Goal: Task Accomplishment & Management: Complete application form

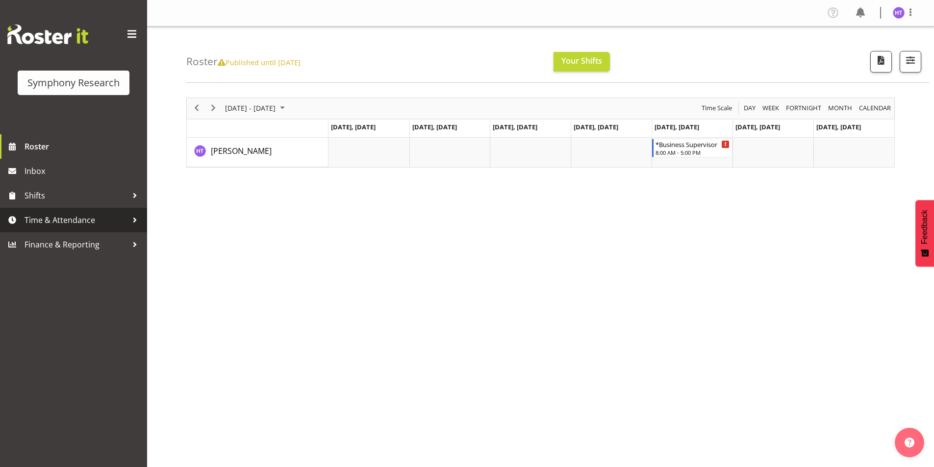
click at [57, 216] on span "Time & Attendance" at bounding box center [76, 220] width 103 height 15
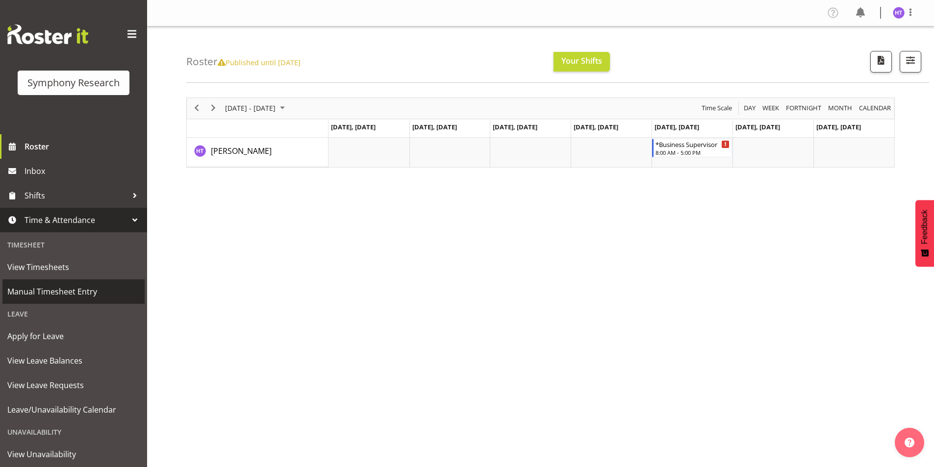
click at [57, 291] on span "Manual Timesheet Entry" at bounding box center [73, 291] width 132 height 15
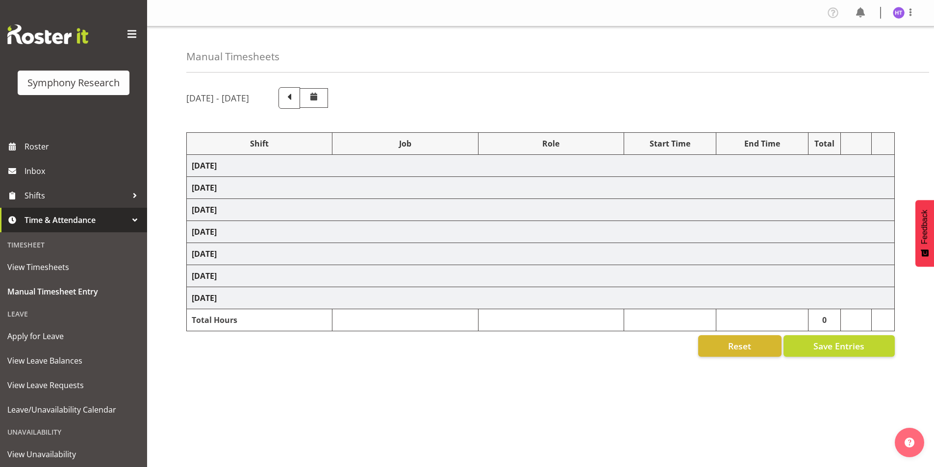
select select "26078"
select select "10731"
select select "45"
select select "41319"
select select "10575"
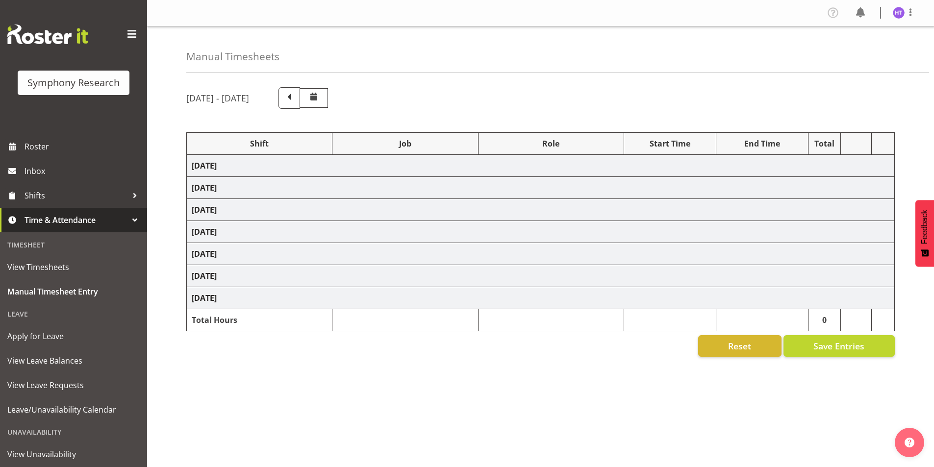
select select "45"
select select "41319"
select select "10732"
select select "45"
select select "41319"
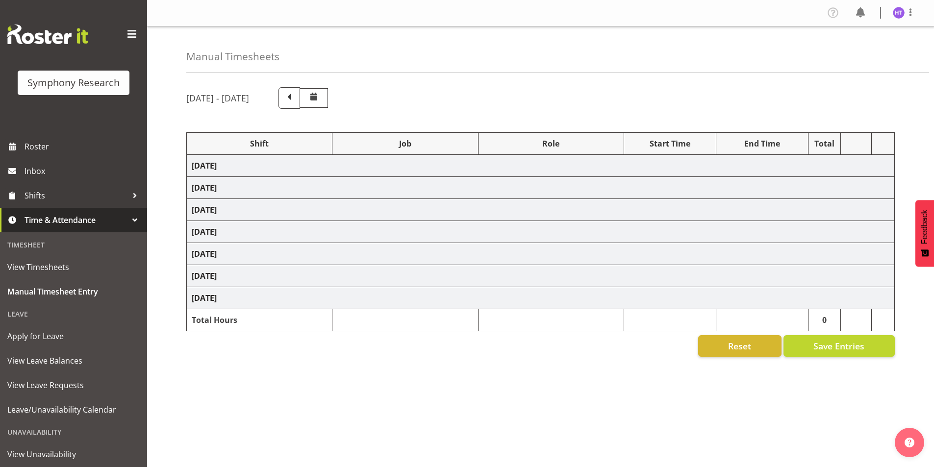
select select "10731"
select select "45"
select select "41319"
select select "10730"
select select "45"
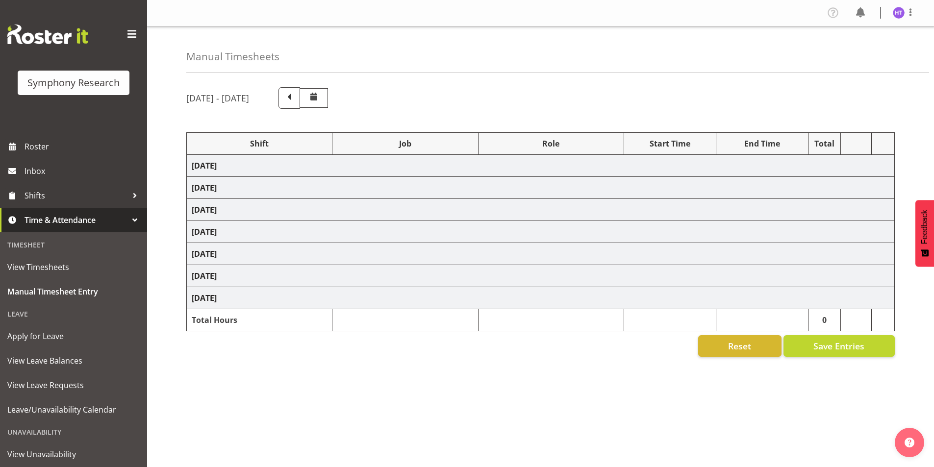
select select "41319"
select select "743"
select select "45"
select select "41319"
select select "10732"
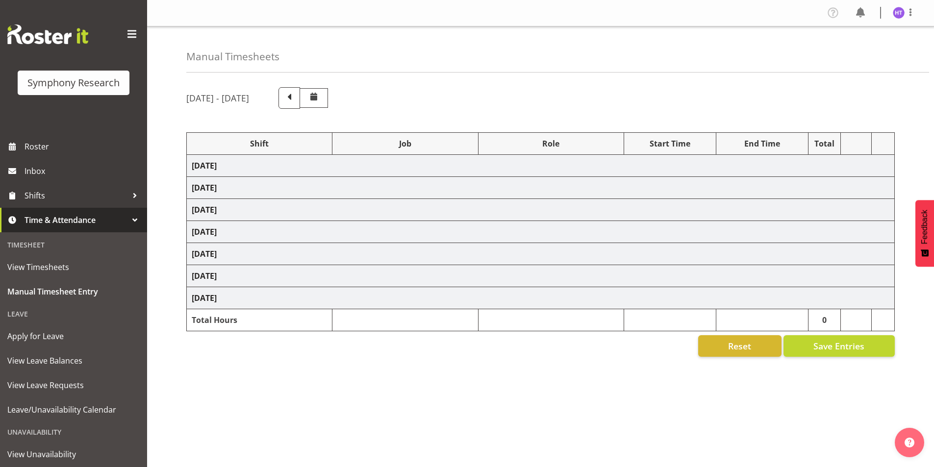
select select "45"
select select "41319"
select select "10499"
select select "45"
select select "41319"
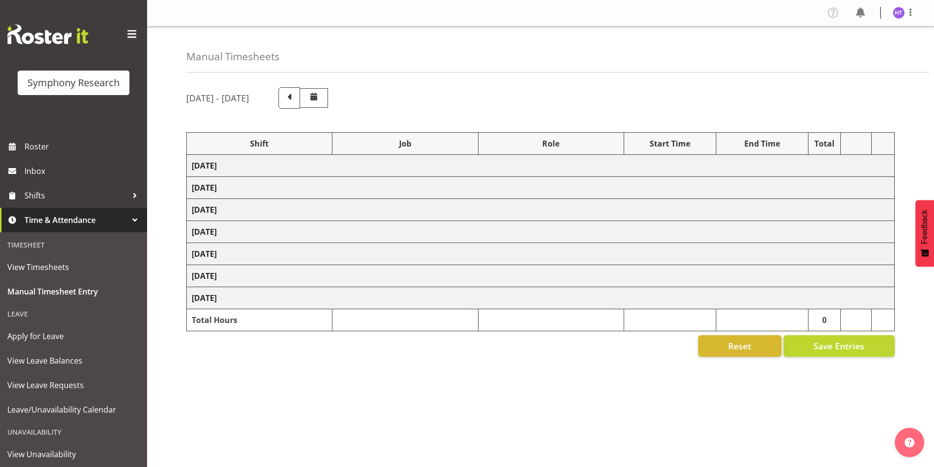
select select "10730"
select select "45"
select select "41319"
select select "743"
select select "45"
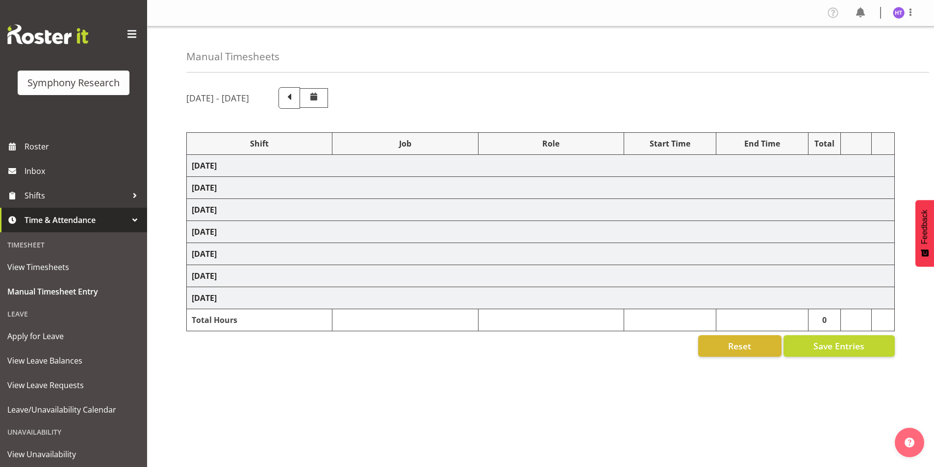
select select "26078"
select select "10730"
select select "45"
select select "26078"
select select "10731"
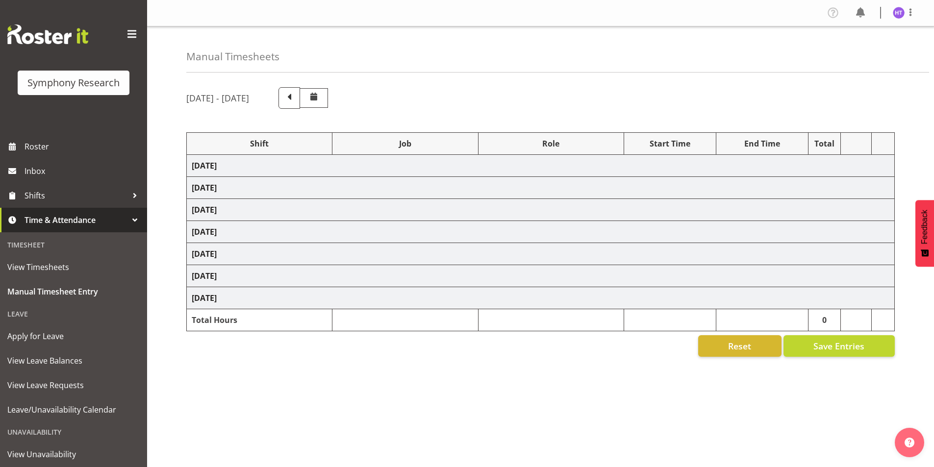
select select "45"
select select "41319"
select select "10499"
select select "45"
select select "17153"
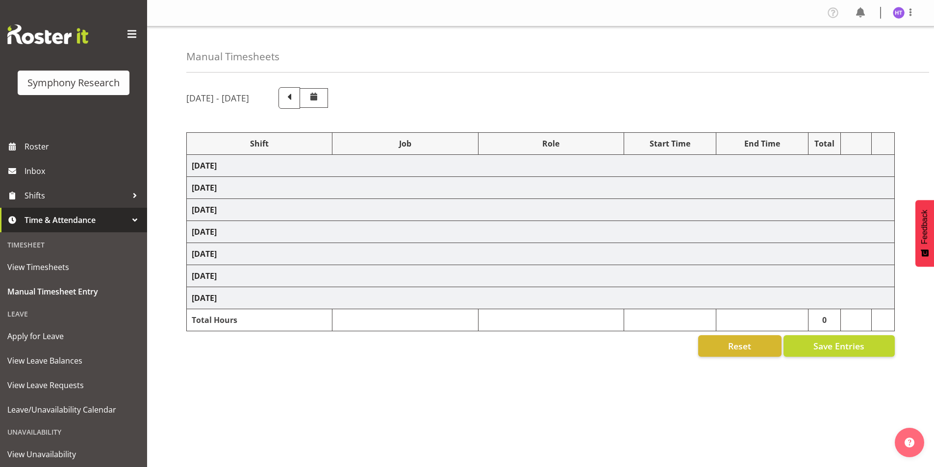
select select "743"
select select "45"
select select "26078"
select select "10814"
select select "26078"
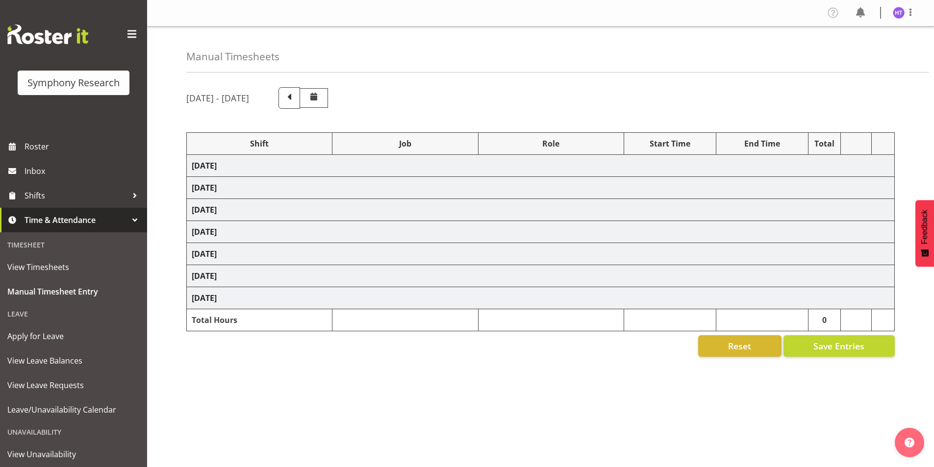
select select "10731"
select select "45"
select select "41319"
select select "10730"
select select "45"
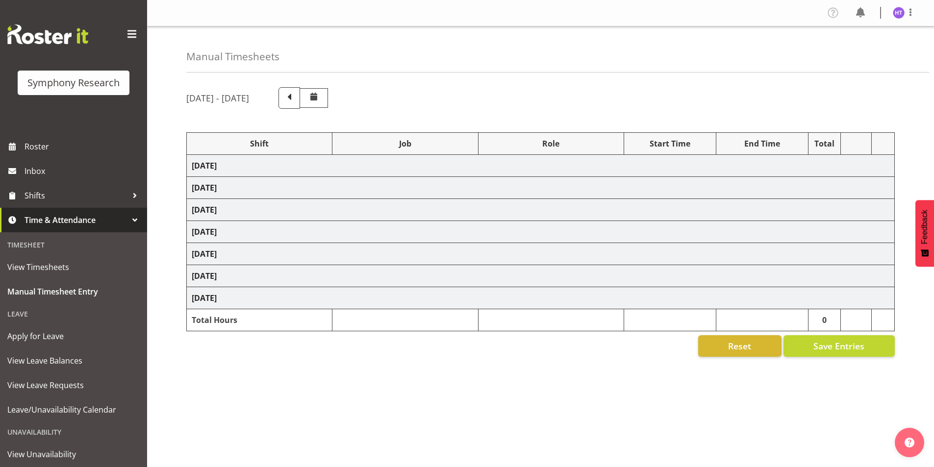
select select "41319"
select select "10575"
select select "45"
select select "41319"
select select "9426"
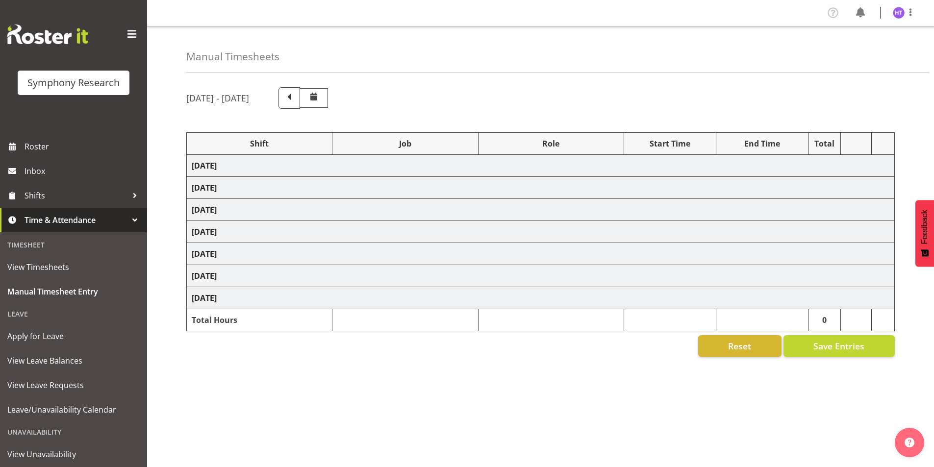
select select "45"
select select "41319"
select select "743"
select select "45"
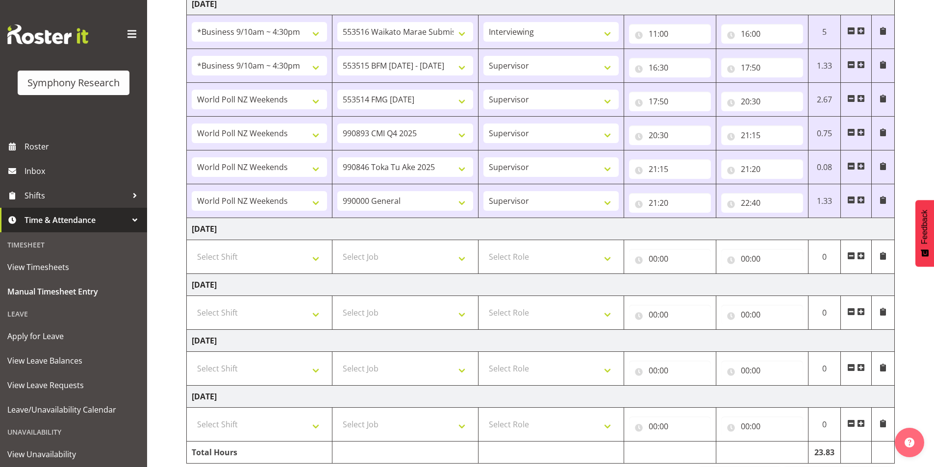
scroll to position [717, 0]
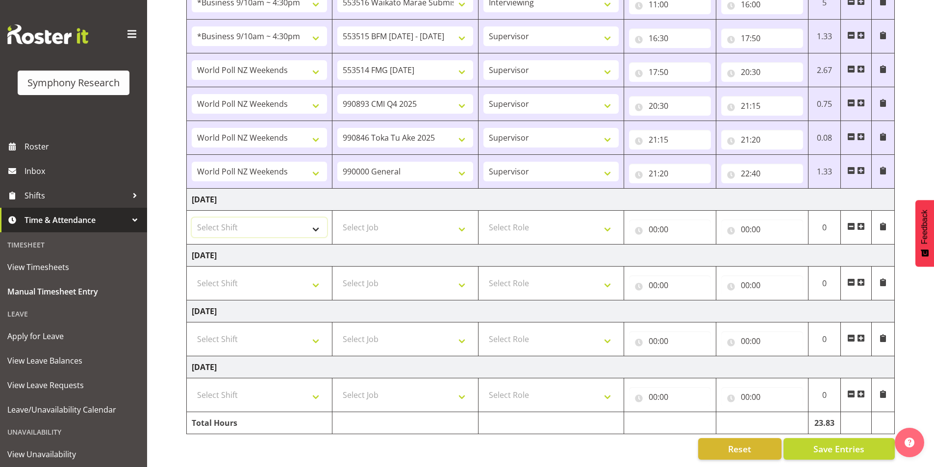
click at [259, 218] on select "Select Shift !!Weekend Residential (Roster IT Shift Label) *Business 9/10am ~ 4…" at bounding box center [259, 228] width 135 height 20
select select "41319"
click at [192, 218] on select "Select Shift !!Weekend Residential (Roster IT Shift Label) *Business 9/10am ~ 4…" at bounding box center [259, 228] width 135 height 20
click at [390, 218] on select "Select Job 550060 IF Admin 553492 World Poll Aus Wave 2 Main 2025 553493 World …" at bounding box center [404, 228] width 135 height 20
select select "10814"
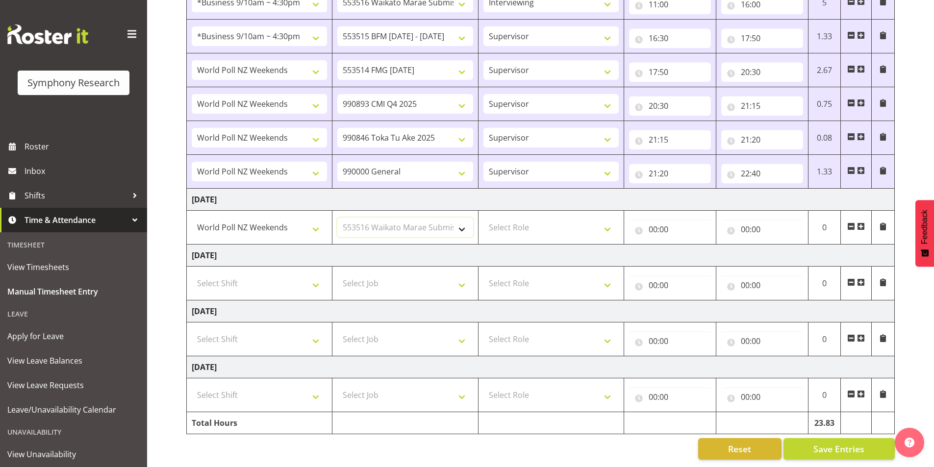
click at [337, 218] on select "Select Job 550060 IF Admin 553492 World Poll Aus Wave 2 Main 2025 553493 World …" at bounding box center [404, 228] width 135 height 20
click at [529, 218] on select "Select Role Interviewing Briefing Supervisor" at bounding box center [551, 228] width 135 height 20
select select "47"
click at [484, 218] on select "Select Role Interviewing Briefing Supervisor" at bounding box center [551, 228] width 135 height 20
click at [654, 220] on input "00:00" at bounding box center [670, 230] width 82 height 20
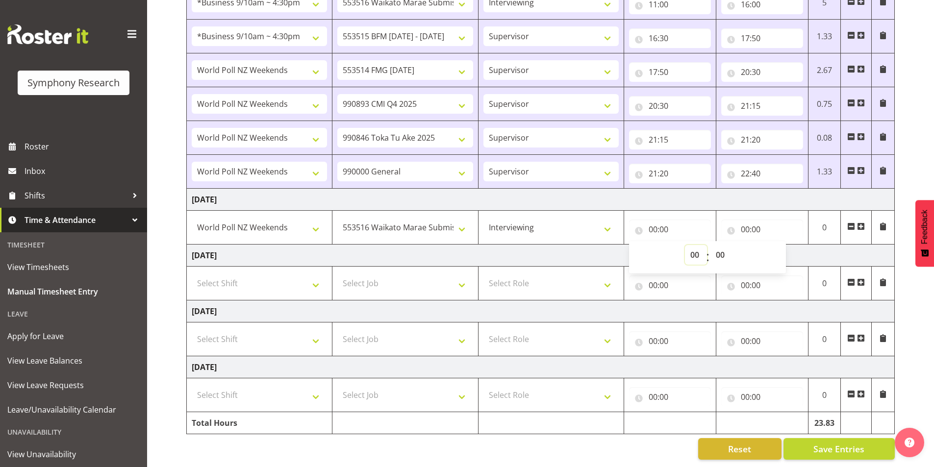
click at [685, 246] on select "00 01 02 03 04 05 06 07 08 09 10 11 12 13 14 15 16 17 18 19 20 21 22 23" at bounding box center [696, 255] width 22 height 20
select select "10"
click at [685, 245] on select "00 01 02 03 04 05 06 07 08 09 10 11 12 13 14 15 16 17 18 19 20 21 22 23" at bounding box center [696, 255] width 22 height 20
type input "10:00"
click at [749, 226] on input "00:00" at bounding box center [762, 230] width 82 height 20
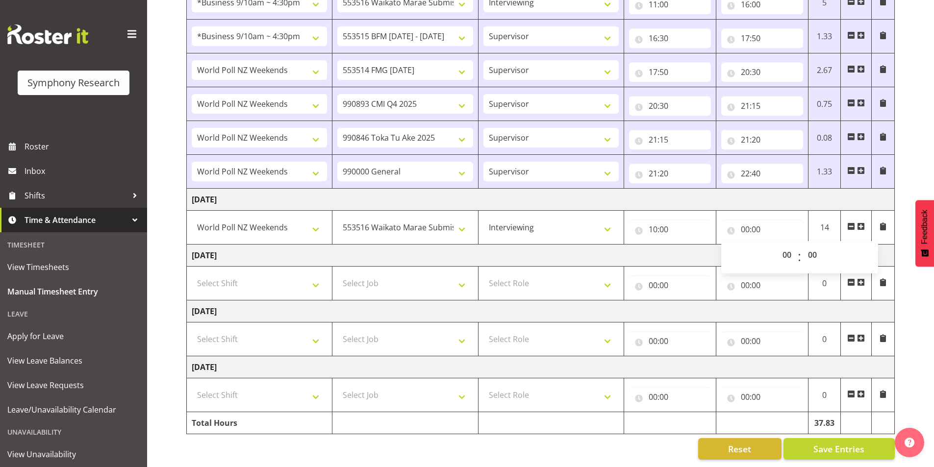
click at [773, 246] on div "00 01 02 03 04 05 06 07 08 09 10 11 12 13 14 15 16 17 18 19 20 21 22 23 : 00 01…" at bounding box center [799, 257] width 157 height 25
click at [782, 249] on select "00 01 02 03 04 05 06 07 08 09 10 11 12 13 14 15 16 17 18 19 20 21 22 23" at bounding box center [788, 255] width 22 height 20
select select "13"
click at [777, 245] on select "00 01 02 03 04 05 06 07 08 09 10 11 12 13 14 15 16 17 18 19 20 21 22 23" at bounding box center [788, 255] width 22 height 20
type input "13:00"
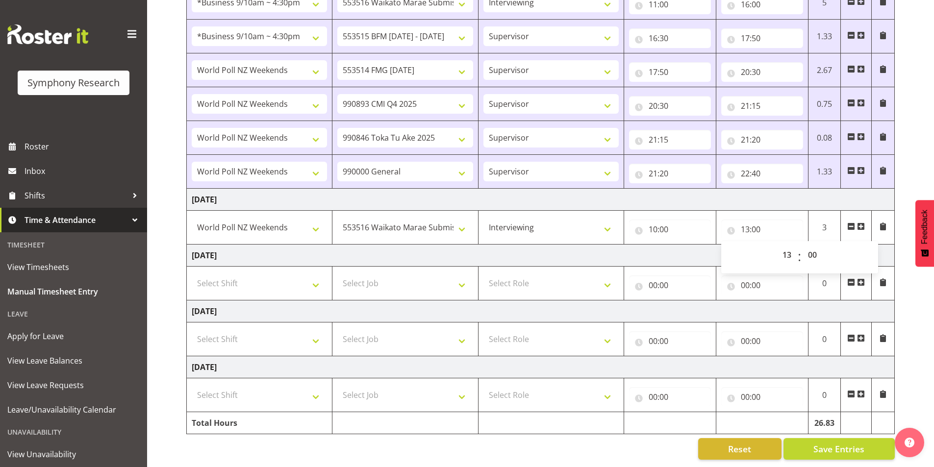
click at [860, 223] on span at bounding box center [861, 227] width 8 height 8
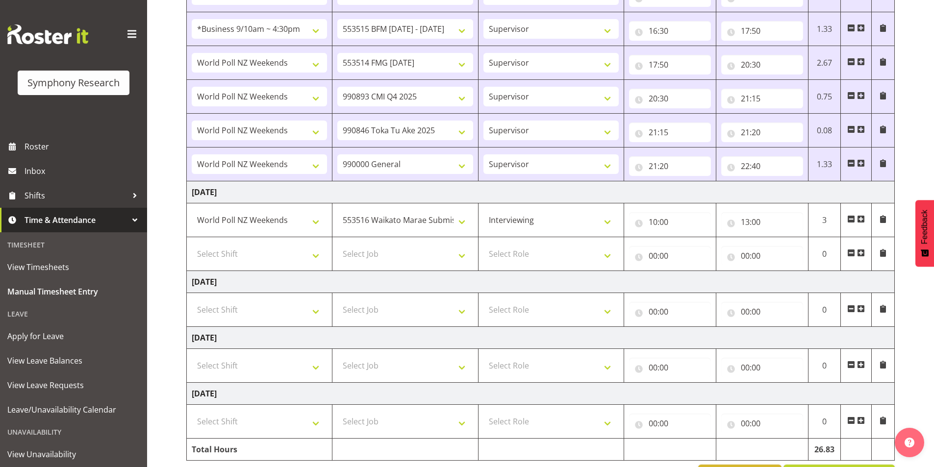
click at [234, 266] on td "Select Shift !!Weekend Residential (Roster IT Shift Label) *Business 9/10am ~ 4…" at bounding box center [260, 254] width 146 height 34
click at [234, 260] on select "Select Shift !!Weekend Residential (Roster IT Shift Label) *Business 9/10am ~ 4…" at bounding box center [259, 254] width 135 height 20
select select "41319"
click at [192, 244] on select "Select Shift !!Weekend Residential (Roster IT Shift Label) *Business 9/10am ~ 4…" at bounding box center [259, 254] width 135 height 20
click at [370, 251] on select "Select Job 550060 IF Admin 553492 World Poll Aus Wave 2 Main 2025 553493 World …" at bounding box center [404, 254] width 135 height 20
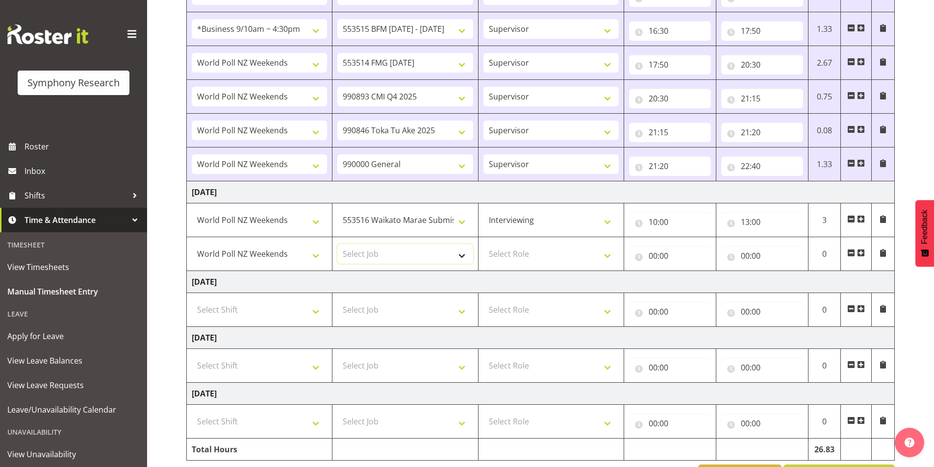
select select "10731"
click at [337, 244] on select "Select Job 550060 IF Admin 553492 World Poll Aus Wave 2 Main 2025 553493 World …" at bounding box center [404, 254] width 135 height 20
click at [515, 259] on select "Select Role Interviewing Briefing Supervisor" at bounding box center [551, 254] width 135 height 20
select select "45"
click at [484, 244] on select "Select Role Interviewing Briefing Supervisor" at bounding box center [551, 254] width 135 height 20
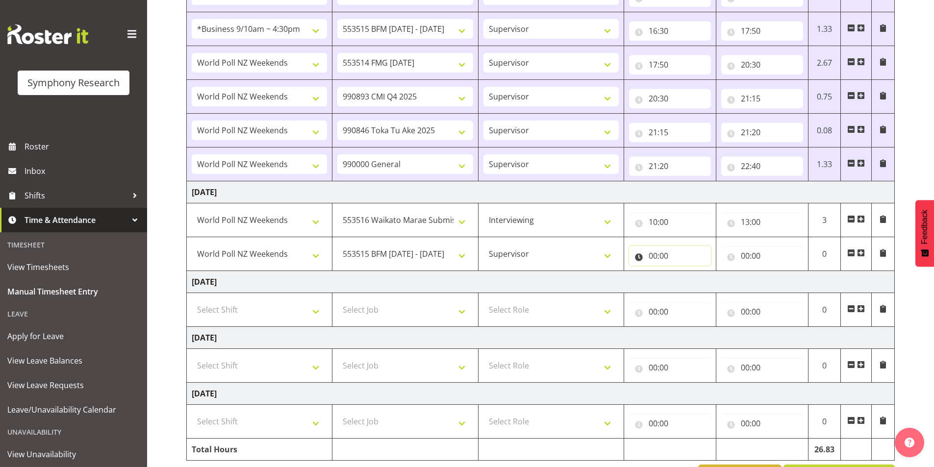
click at [654, 257] on input "00:00" at bounding box center [670, 256] width 82 height 20
click at [690, 281] on select "00 01 02 03 04 05 06 07 08 09 10 11 12 13 14 15 16 17 18 19 20 21 22 23" at bounding box center [696, 282] width 22 height 20
select select "13"
click at [685, 272] on select "00 01 02 03 04 05 06 07 08 09 10 11 12 13 14 15 16 17 18 19 20 21 22 23" at bounding box center [696, 282] width 22 height 20
type input "13:00"
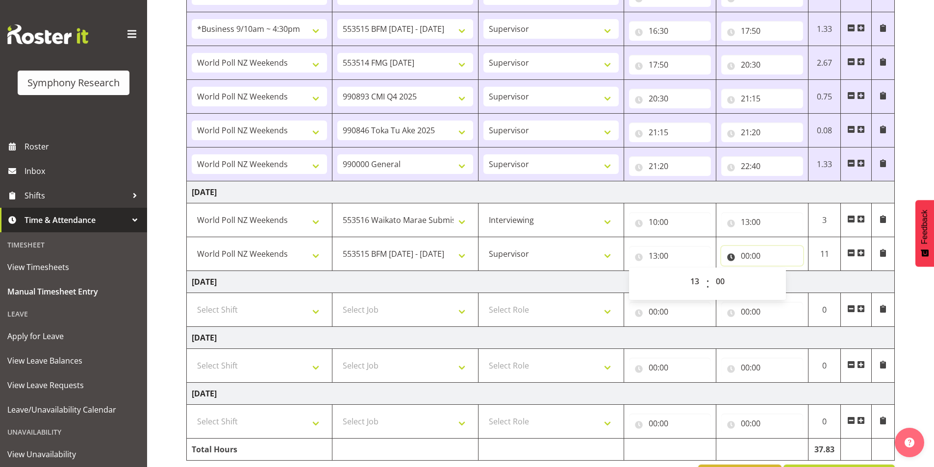
click at [747, 258] on input "00:00" at bounding box center [762, 256] width 82 height 20
click at [781, 281] on select "00 01 02 03 04 05 06 07 08 09 10 11 12 13 14 15 16 17 18 19 20 21 22 23" at bounding box center [788, 282] width 22 height 20
select select "15"
click at [777, 272] on select "00 01 02 03 04 05 06 07 08 09 10 11 12 13 14 15 16 17 18 19 20 21 22 23" at bounding box center [788, 282] width 22 height 20
type input "15:00"
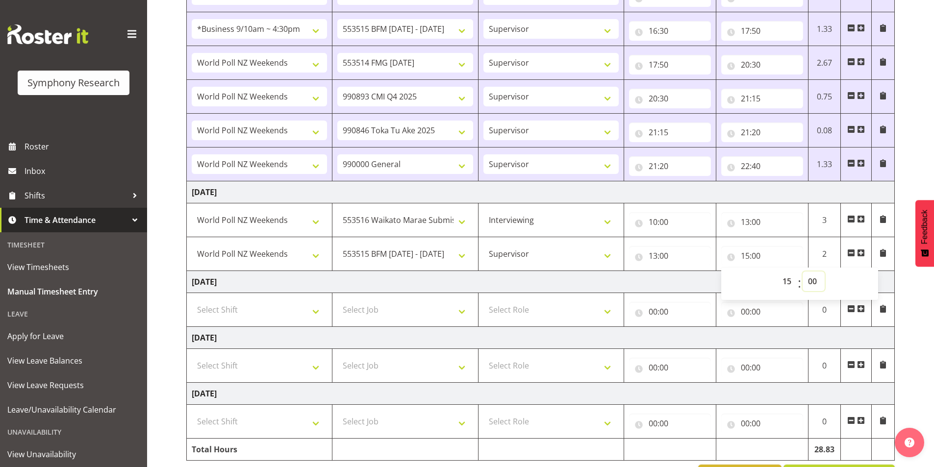
click at [815, 283] on select "00 01 02 03 04 05 06 07 08 09 10 11 12 13 14 15 16 17 18 19 20 21 22 23 24 25 2…" at bounding box center [814, 282] width 22 height 20
select select "30"
click at [803, 272] on select "00 01 02 03 04 05 06 07 08 09 10 11 12 13 14 15 16 17 18 19 20 21 22 23 24 25 2…" at bounding box center [814, 282] width 22 height 20
type input "15:30"
click at [862, 253] on span at bounding box center [861, 253] width 8 height 8
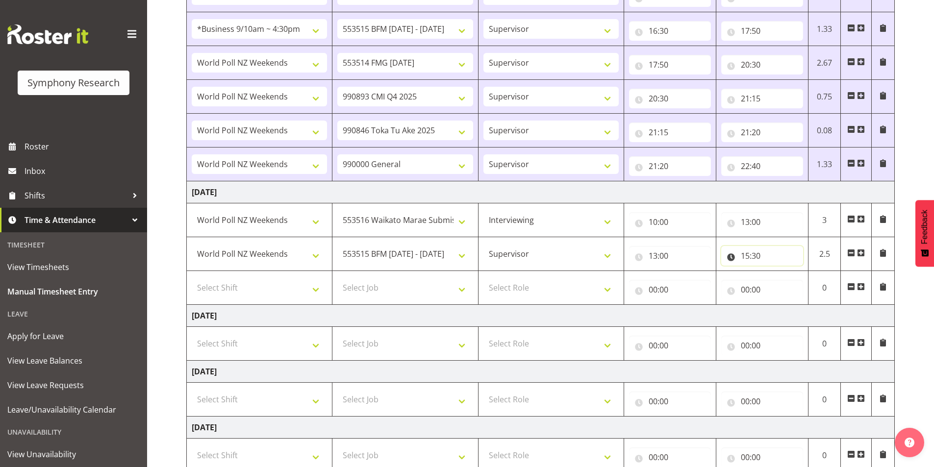
click at [756, 255] on input "15:30" at bounding box center [762, 256] width 82 height 20
click at [814, 278] on select "00 01 02 03 04 05 06 07 08 09 10 11 12 13 14 15 16 17 18 19 20 21 22 23 24 25 2…" at bounding box center [814, 282] width 22 height 20
select select "45"
click at [803, 272] on select "00 01 02 03 04 05 06 07 08 09 10 11 12 13 14 15 16 17 18 19 20 21 22 23 24 25 2…" at bounding box center [814, 282] width 22 height 20
type input "15:45"
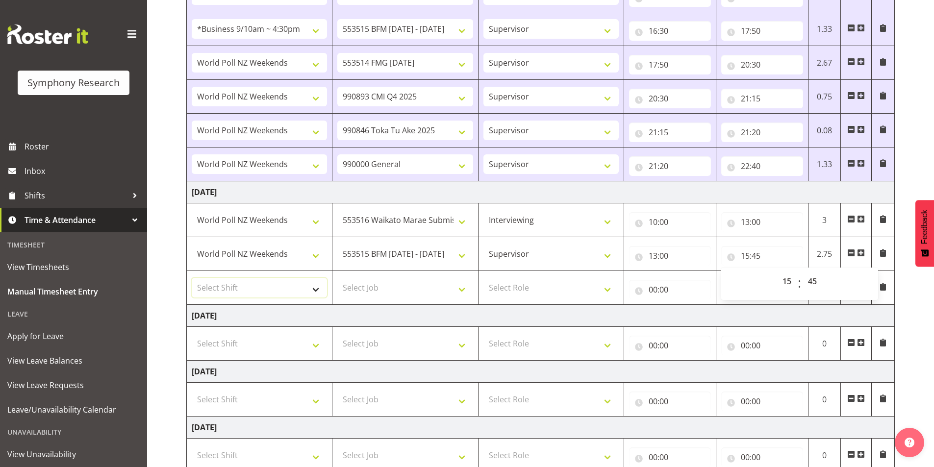
click at [257, 290] on select "Select Shift !!Weekend Residential (Roster IT Shift Label) *Business 9/10am ~ 4…" at bounding box center [259, 288] width 135 height 20
select select "41319"
click at [192, 278] on select "Select Shift !!Weekend Residential (Roster IT Shift Label) *Business 9/10am ~ 4…" at bounding box center [259, 288] width 135 height 20
click at [398, 289] on select "Select Job 550060 IF Admin 553492 World Poll Aus Wave 2 Main 2025 553493 World …" at bounding box center [404, 288] width 135 height 20
select select "10575"
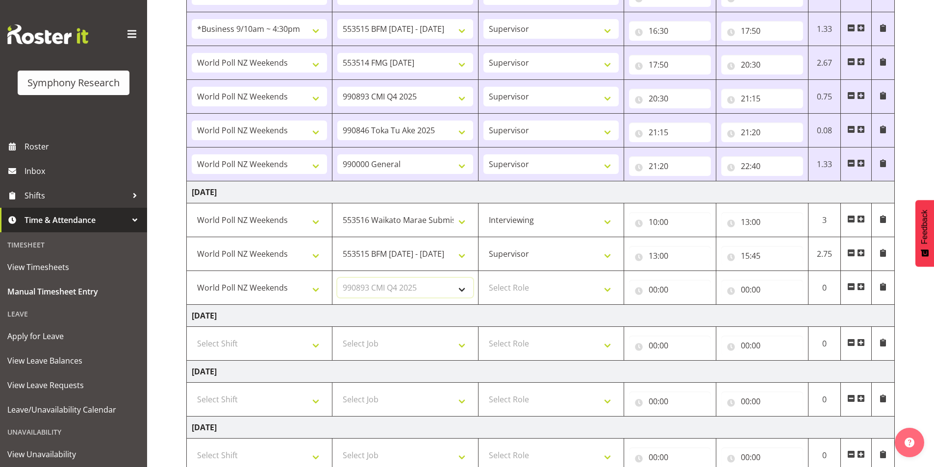
click at [337, 278] on select "Select Job 550060 IF Admin 553492 World Poll Aus Wave 2 Main 2025 553493 World …" at bounding box center [404, 288] width 135 height 20
click at [508, 288] on select "Select Role Interviewing Briefing Supervisor" at bounding box center [551, 288] width 135 height 20
select select "45"
click at [484, 278] on select "Select Role Interviewing Briefing Supervisor" at bounding box center [551, 288] width 135 height 20
click at [654, 291] on input "00:00" at bounding box center [670, 290] width 82 height 20
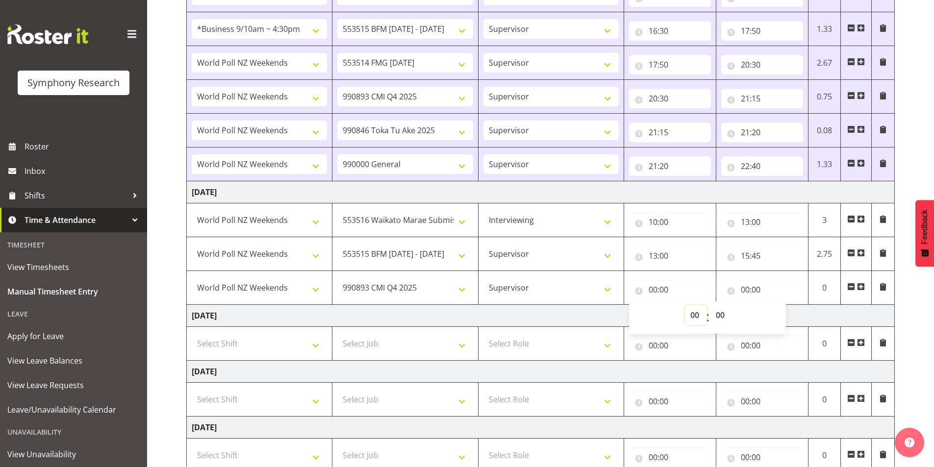
click at [685, 313] on select "00 01 02 03 04 05 06 07 08 09 10 11 12 13 14 15 16 17 18 19 20 21 22 23" at bounding box center [696, 316] width 22 height 20
select select "15"
click at [685, 306] on select "00 01 02 03 04 05 06 07 08 09 10 11 12 13 14 15 16 17 18 19 20 21 22 23" at bounding box center [696, 316] width 22 height 20
type input "15:00"
click at [721, 318] on select "00 01 02 03 04 05 06 07 08 09 10 11 12 13 14 15 16 17 18 19 20 21 22 23 24 25 2…" at bounding box center [722, 316] width 22 height 20
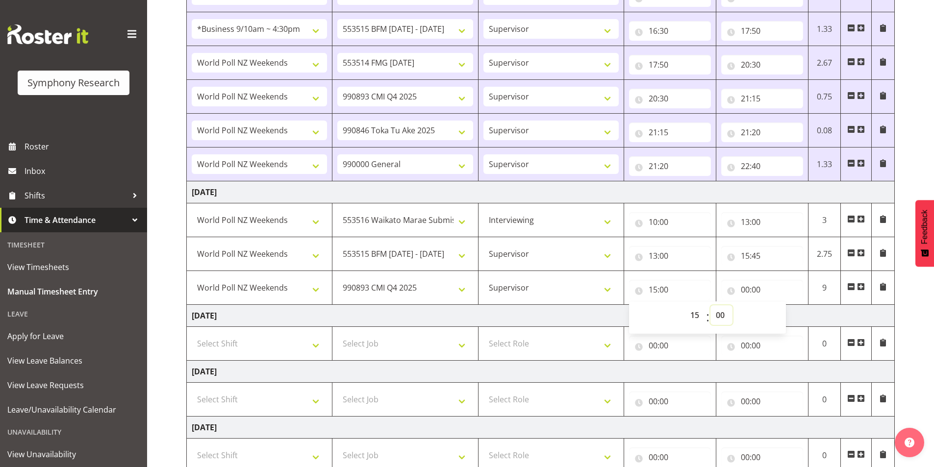
select select "45"
click at [711, 306] on select "00 01 02 03 04 05 06 07 08 09 10 11 12 13 14 15 16 17 18 19 20 21 22 23 24 25 2…" at bounding box center [722, 316] width 22 height 20
type input "15:45"
click at [748, 290] on input "00:00" at bounding box center [762, 290] width 82 height 20
click at [786, 320] on select "00 01 02 03 04 05 06 07 08 09 10 11 12 13 14 15 16 17 18 19 20 21 22 23" at bounding box center [788, 316] width 22 height 20
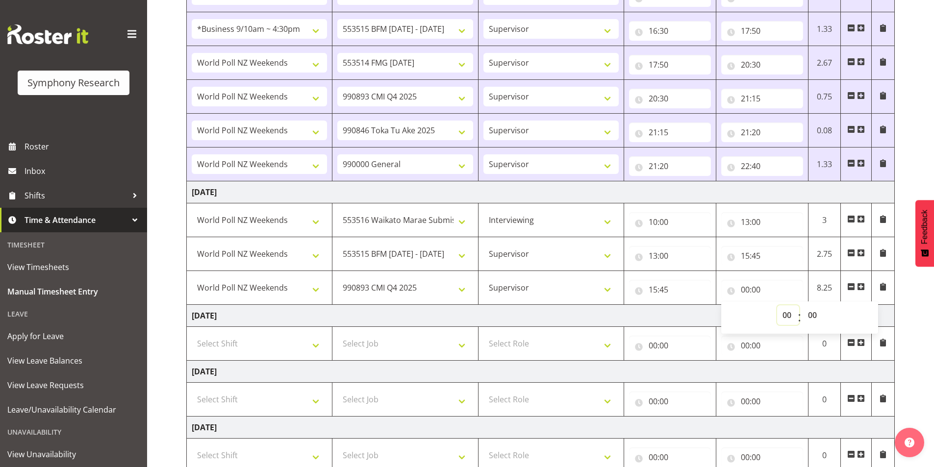
select select "16"
click at [777, 306] on select "00 01 02 03 04 05 06 07 08 09 10 11 12 13 14 15 16 17 18 19 20 21 22 23" at bounding box center [788, 316] width 22 height 20
type input "16:00"
click at [859, 290] on span at bounding box center [861, 287] width 8 height 8
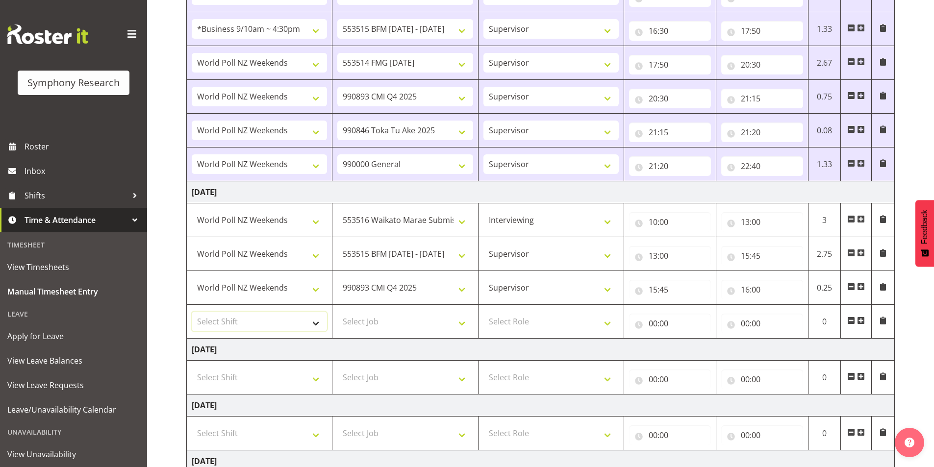
click at [219, 319] on select "Select Shift !!Weekend Residential (Roster IT Shift Label) *Business 9/10am ~ 4…" at bounding box center [259, 322] width 135 height 20
select select "41319"
click at [192, 312] on select "Select Shift !!Weekend Residential (Roster IT Shift Label) *Business 9/10am ~ 4…" at bounding box center [259, 322] width 135 height 20
click at [363, 318] on select "Select Job 550060 IF Admin 553492 World Poll Aus Wave 2 Main 2025 553493 World …" at bounding box center [404, 322] width 135 height 20
select select "743"
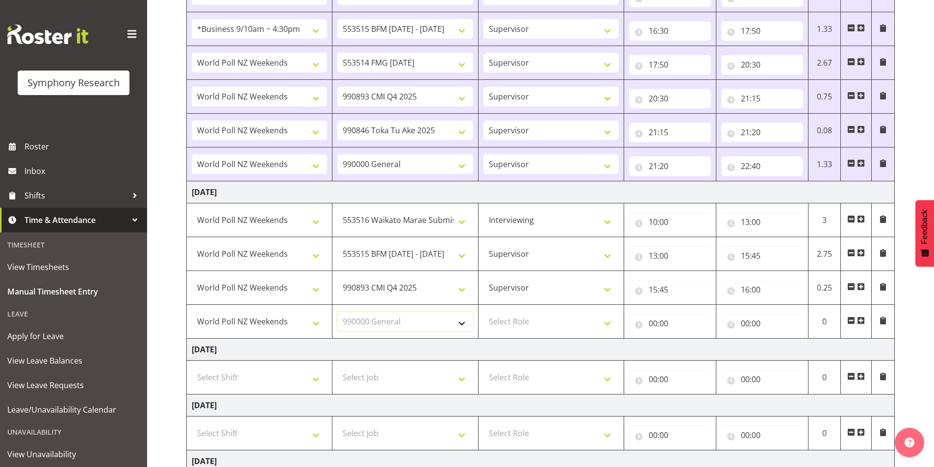
click at [337, 312] on select "Select Job 550060 IF Admin 553492 World Poll Aus Wave 2 Main 2025 553493 World …" at bounding box center [404, 322] width 135 height 20
click at [503, 314] on select "Select Role Interviewing Briefing Supervisor" at bounding box center [551, 322] width 135 height 20
select select "45"
click at [484, 312] on select "Select Role Interviewing Briefing Supervisor" at bounding box center [551, 322] width 135 height 20
click at [654, 326] on input "00:00" at bounding box center [670, 324] width 82 height 20
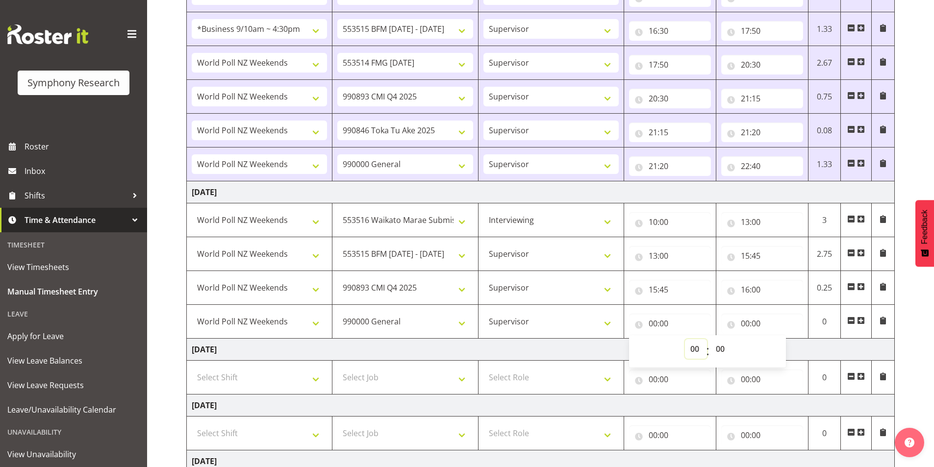
click at [693, 352] on select "00 01 02 03 04 05 06 07 08 09 10 11 12 13 14 15 16 17 18 19 20 21 22 23" at bounding box center [696, 349] width 22 height 20
select select "16"
click at [685, 339] on select "00 01 02 03 04 05 06 07 08 09 10 11 12 13 14 15 16 17 18 19 20 21 22 23" at bounding box center [696, 349] width 22 height 20
type input "16:00"
click at [741, 325] on input "00:00" at bounding box center [762, 324] width 82 height 20
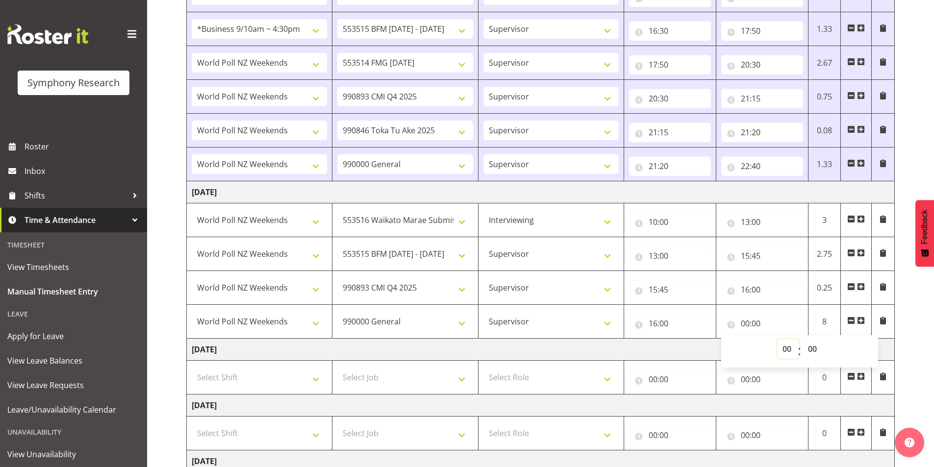
click at [786, 351] on select "00 01 02 03 04 05 06 07 08 09 10 11 12 13 14 15 16 17 18 19 20 21 22 23" at bounding box center [788, 349] width 22 height 20
select select "16"
click at [777, 339] on select "00 01 02 03 04 05 06 07 08 09 10 11 12 13 14 15 16 17 18 19 20 21 22 23" at bounding box center [788, 349] width 22 height 20
type input "16:00"
click at [815, 351] on select "00 01 02 03 04 05 06 07 08 09 10 11 12 13 14 15 16 17 18 19 20 21 22 23 24 25 2…" at bounding box center [814, 349] width 22 height 20
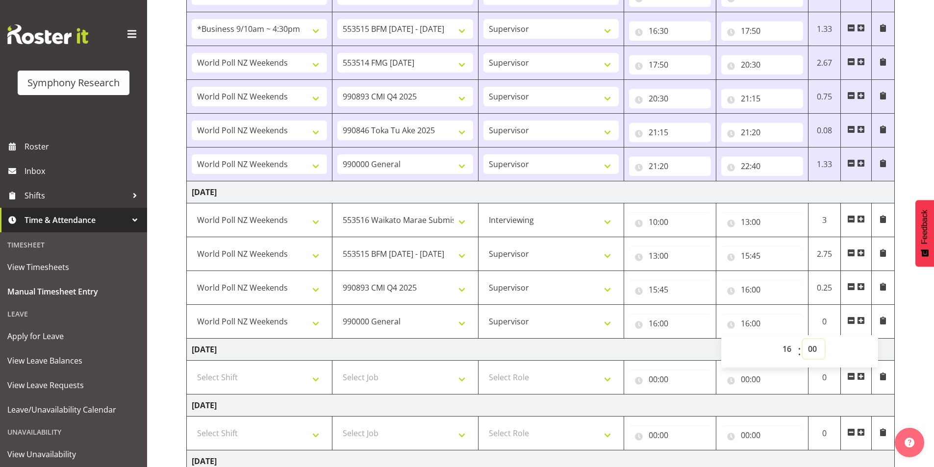
select select "15"
click at [803, 339] on select "00 01 02 03 04 05 06 07 08 09 10 11 12 13 14 15 16 17 18 19 20 21 22 23 24 25 2…" at bounding box center [814, 349] width 22 height 20
type input "16:15"
click at [863, 321] on span at bounding box center [861, 321] width 8 height 8
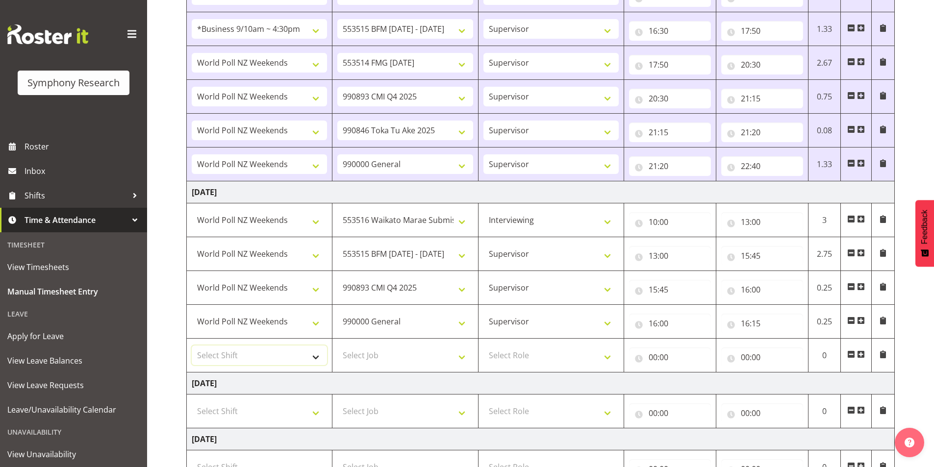
click at [262, 354] on select "Select Shift !!Weekend Residential (Roster IT Shift Label) *Business 9/10am ~ 4…" at bounding box center [259, 356] width 135 height 20
click at [262, 346] on select "Select Shift !!Weekend Residential (Roster IT Shift Label) *Business 9/10am ~ 4…" at bounding box center [259, 356] width 135 height 20
click at [263, 353] on select "Select Shift !!Weekend Residential (Roster IT Shift Label) *Business 9/10am ~ 4…" at bounding box center [259, 356] width 135 height 20
select select "41319"
click at [192, 346] on select "Select Shift !!Weekend Residential (Roster IT Shift Label) *Business 9/10am ~ 4…" at bounding box center [259, 356] width 135 height 20
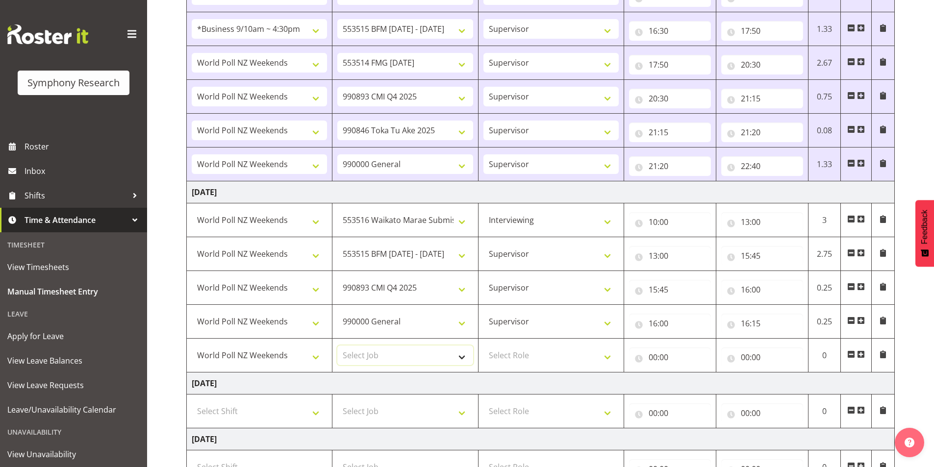
click at [374, 347] on select "Select Job 550060 IF Admin 553492 World Poll Aus Wave 2 Main 2025 553493 World …" at bounding box center [404, 356] width 135 height 20
select select "743"
click at [337, 346] on select "Select Job 550060 IF Admin 553492 World Poll Aus Wave 2 Main 2025 553493 World …" at bounding box center [404, 356] width 135 height 20
click at [515, 354] on select "Select Role Interviewing Briefing Supervisor" at bounding box center [551, 356] width 135 height 20
select select "45"
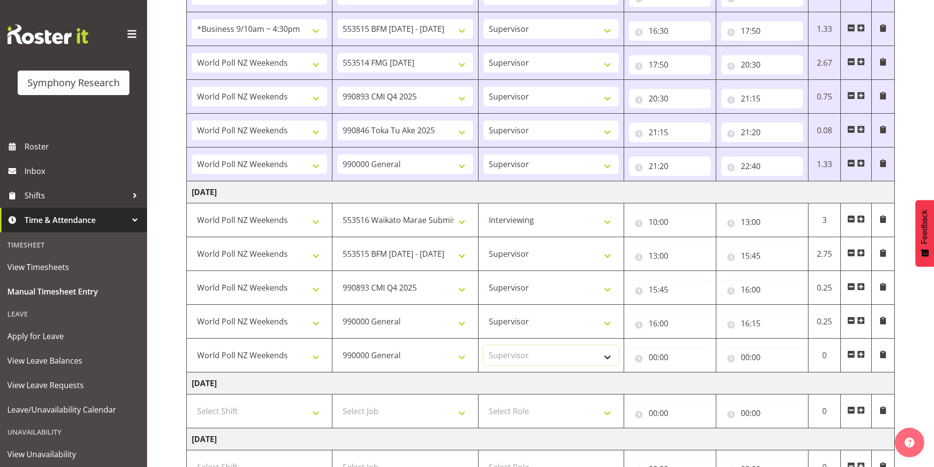
click at [484, 346] on select "Select Role Interviewing Briefing Supervisor" at bounding box center [551, 356] width 135 height 20
click at [658, 360] on input "00:00" at bounding box center [670, 358] width 82 height 20
click at [697, 382] on select "00 01 02 03 04 05 06 07 08 09 10 11 12 13 14 15 16 17 18 19 20 21 22 23" at bounding box center [696, 383] width 22 height 20
select select "17"
click at [685, 373] on select "00 01 02 03 04 05 06 07 08 09 10 11 12 13 14 15 16 17 18 19 20 21 22 23" at bounding box center [696, 383] width 22 height 20
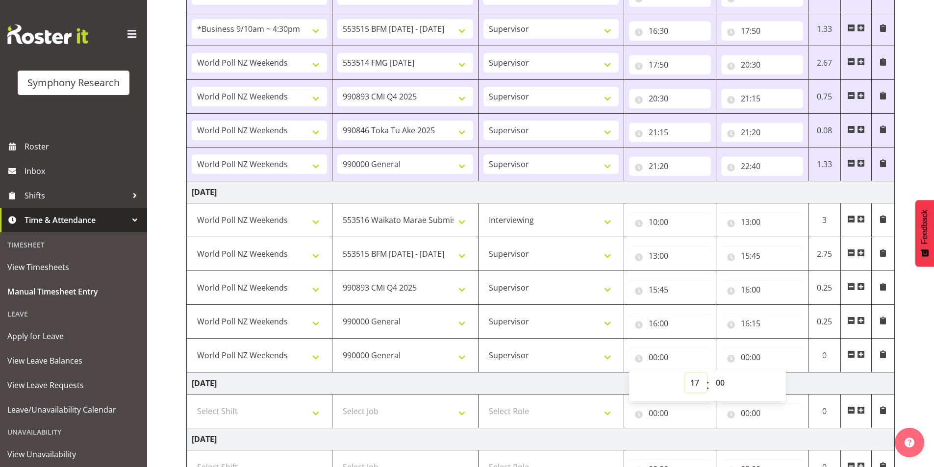
type input "17:00"
click at [746, 360] on input "00:00" at bounding box center [762, 358] width 82 height 20
click at [787, 389] on select "00 01 02 03 04 05 06 07 08 09 10 11 12 13 14 15 16 17 18 19 20 21 22 23" at bounding box center [788, 383] width 22 height 20
select select "17"
click at [777, 373] on select "00 01 02 03 04 05 06 07 08 09 10 11 12 13 14 15 16 17 18 19 20 21 22 23" at bounding box center [788, 383] width 22 height 20
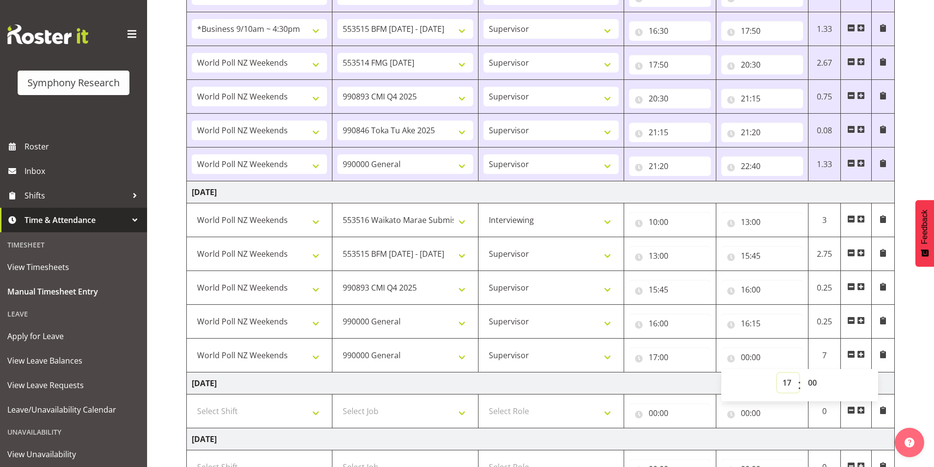
type input "17:00"
click at [810, 385] on select "00 01 02 03 04 05 06 07 08 09 10 11 12 13 14 15 16 17 18 19 20 21 22 23 24 25 2…" at bounding box center [814, 383] width 22 height 20
select select "15"
click at [803, 373] on select "00 01 02 03 04 05 06 07 08 09 10 11 12 13 14 15 16 17 18 19 20 21 22 23 24 25 2…" at bounding box center [814, 383] width 22 height 20
type input "17:15"
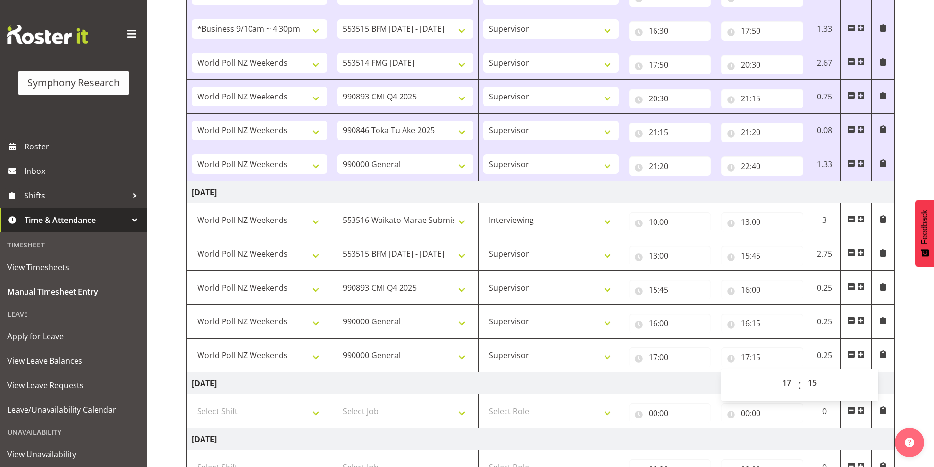
click at [857, 356] on td at bounding box center [856, 356] width 31 height 34
click at [861, 354] on span at bounding box center [861, 355] width 8 height 8
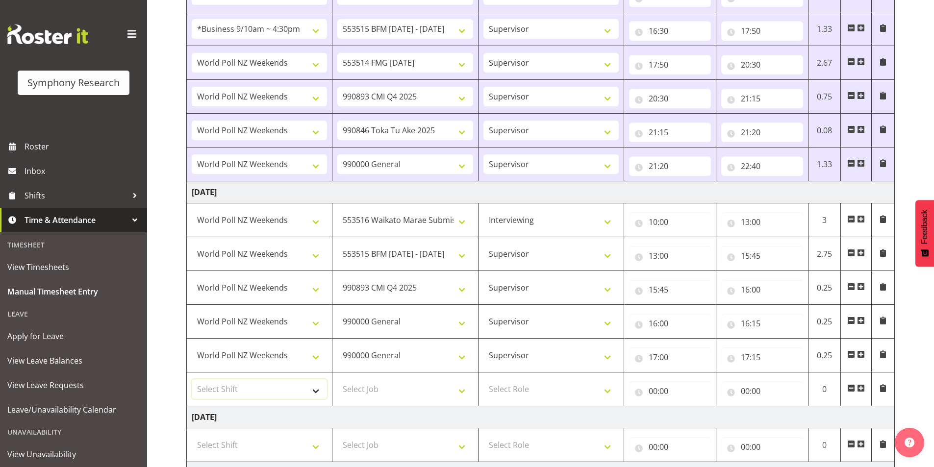
click at [249, 386] on select "Select Shift !!Weekend Residential (Roster IT Shift Label) *Business 9/10am ~ 4…" at bounding box center [259, 390] width 135 height 20
select select "41319"
click at [192, 380] on select "Select Shift !!Weekend Residential (Roster IT Shift Label) *Business 9/10am ~ 4…" at bounding box center [259, 390] width 135 height 20
click at [375, 388] on select "Select Job 550060 IF Admin 553492 World Poll Aus Wave 2 Main 2025 553493 World …" at bounding box center [404, 390] width 135 height 20
select select "10731"
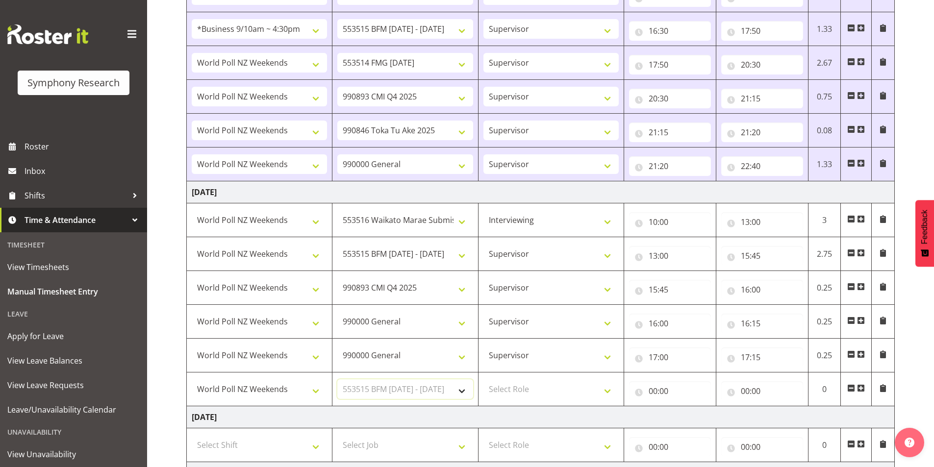
click at [337, 380] on select "Select Job 550060 IF Admin 553492 World Poll Aus Wave 2 Main 2025 553493 World …" at bounding box center [404, 390] width 135 height 20
click at [519, 393] on select "Select Role Interviewing Briefing Supervisor" at bounding box center [551, 390] width 135 height 20
select select "45"
click at [484, 380] on select "Select Role Interviewing Briefing Supervisor" at bounding box center [551, 390] width 135 height 20
click at [657, 391] on input "00:00" at bounding box center [670, 392] width 82 height 20
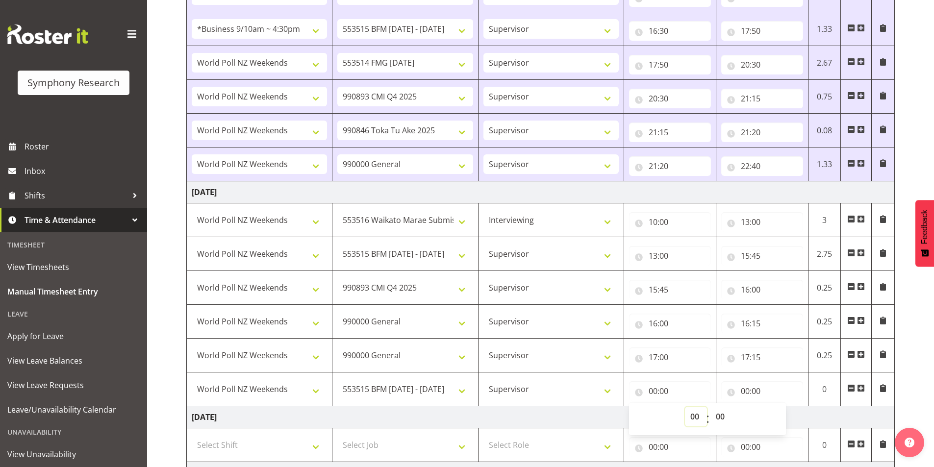
click at [693, 417] on select "00 01 02 03 04 05 06 07 08 09 10 11 12 13 14 15 16 17 18 19 20 21 22 23" at bounding box center [696, 417] width 22 height 20
select select "17"
click at [685, 407] on select "00 01 02 03 04 05 06 07 08 09 10 11 12 13 14 15 16 17 18 19 20 21 22 23" at bounding box center [696, 417] width 22 height 20
type input "17:00"
click at [719, 418] on select "00 01 02 03 04 05 06 07 08 09 10 11 12 13 14 15 16 17 18 19 20 21 22 23 24 25 2…" at bounding box center [722, 417] width 22 height 20
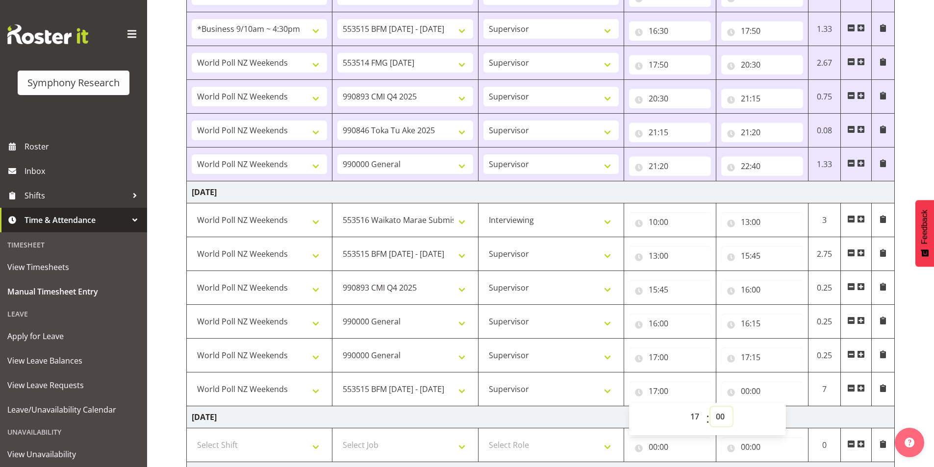
select select "15"
click at [711, 407] on select "00 01 02 03 04 05 06 07 08 09 10 11 12 13 14 15 16 17 18 19 20 21 22 23 24 25 2…" at bounding box center [722, 417] width 22 height 20
type input "17:15"
click at [749, 388] on input "00:00" at bounding box center [762, 392] width 82 height 20
click at [781, 415] on select "00 01 02 03 04 05 06 07 08 09 10 11 12 13 14 15 16 17 18 19 20 21 22 23" at bounding box center [788, 417] width 22 height 20
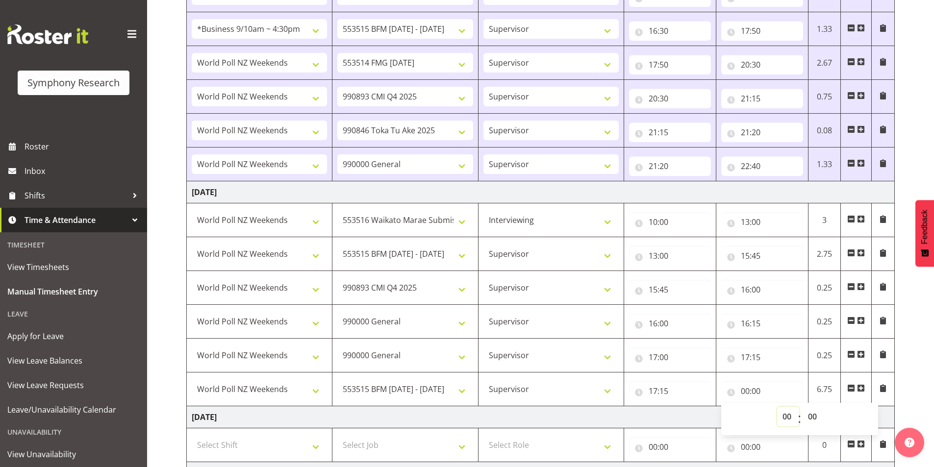
select select "17"
click at [777, 407] on select "00 01 02 03 04 05 06 07 08 09 10 11 12 13 14 15 16 17 18 19 20 21 22 23" at bounding box center [788, 417] width 22 height 20
type input "17:00"
click at [812, 418] on select "00 01 02 03 04 05 06 07 08 09 10 11 12 13 14 15 16 17 18 19 20 21 22 23 24 25 2…" at bounding box center [814, 417] width 22 height 20
select select "30"
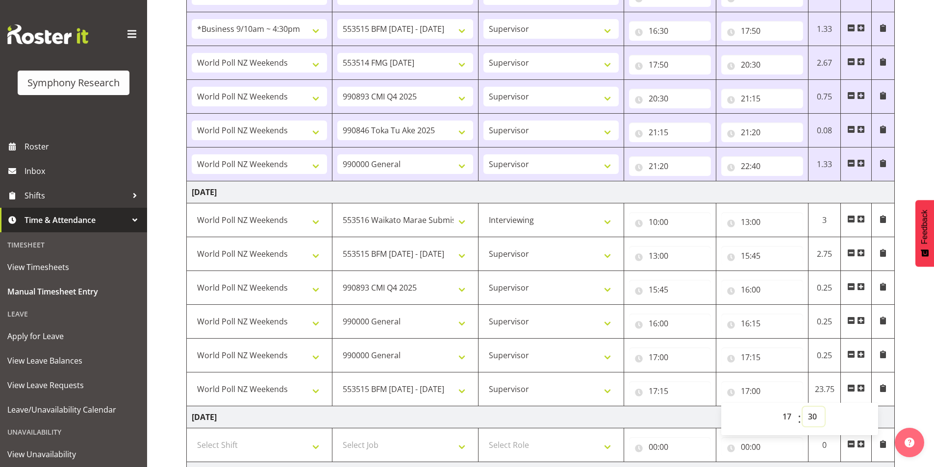
click at [803, 407] on select "00 01 02 03 04 05 06 07 08 09 10 11 12 13 14 15 16 17 18 19 20 21 22 23 24 25 2…" at bounding box center [814, 417] width 22 height 20
type input "17:30"
click at [862, 387] on span at bounding box center [861, 389] width 8 height 8
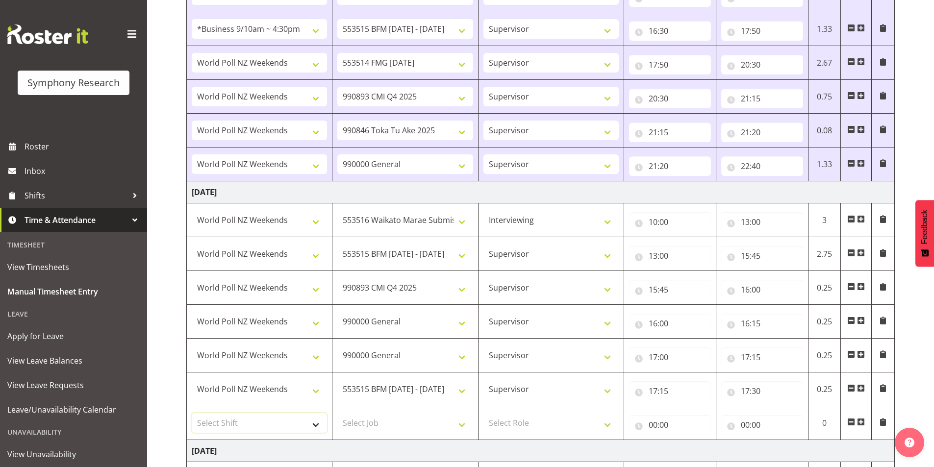
click at [274, 417] on select "Select Shift !!Weekend Residential (Roster IT Shift Label) *Business 9/10am ~ 4…" at bounding box center [259, 423] width 135 height 20
select select "41319"
click at [192, 413] on select "Select Shift !!Weekend Residential (Roster IT Shift Label) *Business 9/10am ~ 4…" at bounding box center [259, 423] width 135 height 20
click at [414, 426] on select "Select Job 550060 IF Admin 553492 World Poll Aus Wave 2 Main 2025 553493 World …" at bounding box center [404, 423] width 135 height 20
select select "10575"
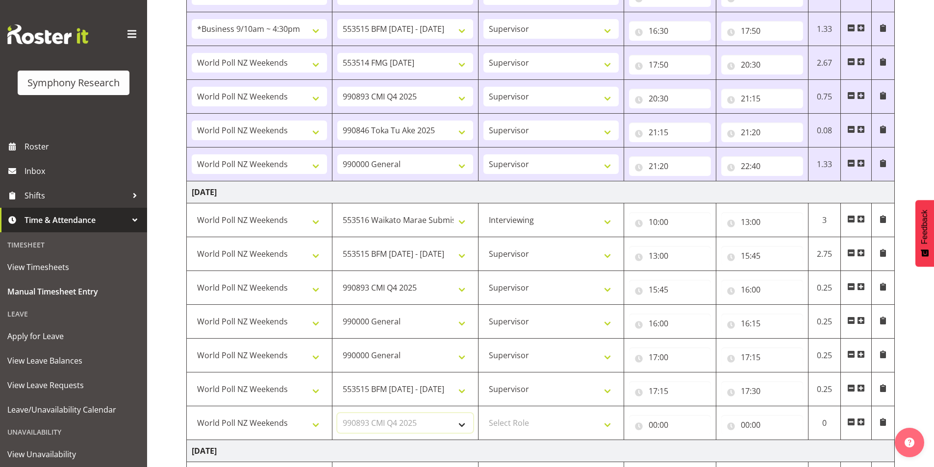
click at [337, 413] on select "Select Job 550060 IF Admin 553492 World Poll Aus Wave 2 Main 2025 553493 World …" at bounding box center [404, 423] width 135 height 20
click at [536, 423] on select "Select Role Interviewing Briefing Supervisor" at bounding box center [551, 423] width 135 height 20
select select "45"
click at [484, 413] on select "Select Role Interviewing Briefing Supervisor" at bounding box center [551, 423] width 135 height 20
click at [650, 429] on input "00:00" at bounding box center [670, 425] width 82 height 20
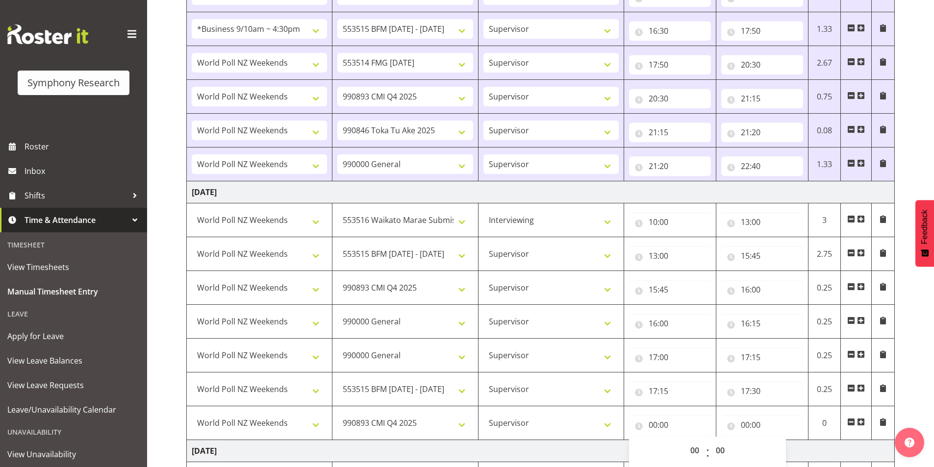
click at [692, 440] on div "00 01 02 03 04 05 06 07 08 09 10 11 12 13 14 15 16 17 18 19 20 21 22 23 : 00 01…" at bounding box center [707, 453] width 157 height 32
click at [690, 450] on select "00 01 02 03 04 05 06 07 08 09 10 11 12 13 14 15 16 17 18 19 20 21 22 23" at bounding box center [696, 451] width 22 height 20
select select "17"
click at [685, 441] on select "00 01 02 03 04 05 06 07 08 09 10 11 12 13 14 15 16 17 18 19 20 21 22 23" at bounding box center [696, 451] width 22 height 20
type input "17:00"
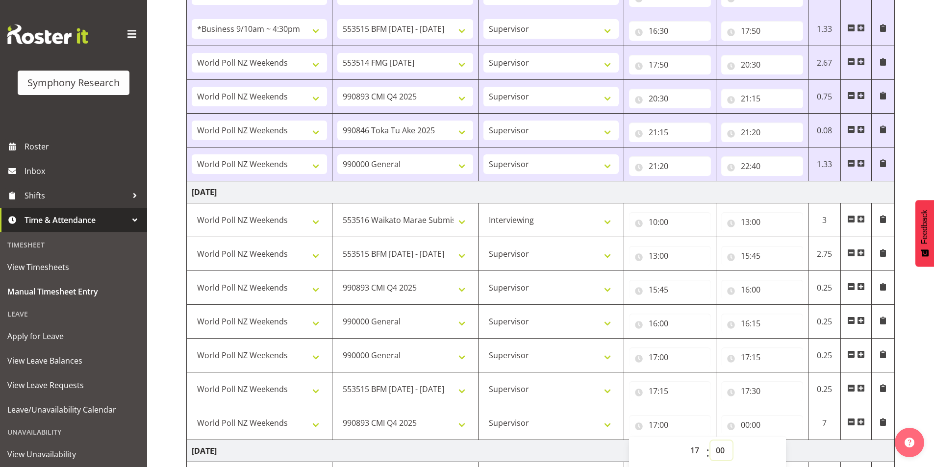
click at [716, 453] on select "00 01 02 03 04 05 06 07 08 09 10 11 12 13 14 15 16 17 18 19 20 21 22 23 24 25 2…" at bounding box center [722, 451] width 22 height 20
select select "30"
click at [711, 441] on select "00 01 02 03 04 05 06 07 08 09 10 11 12 13 14 15 16 17 18 19 20 21 22 23 24 25 2…" at bounding box center [722, 451] width 22 height 20
type input "17:30"
click at [741, 426] on input "00:00" at bounding box center [762, 425] width 82 height 20
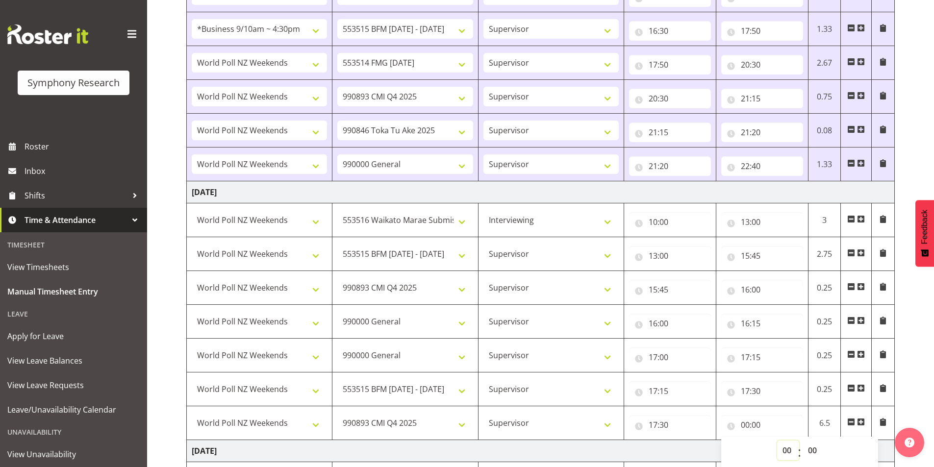
click at [795, 447] on select "00 01 02 03 04 05 06 07 08 09 10 11 12 13 14 15 16 17 18 19 20 21 22 23" at bounding box center [788, 451] width 22 height 20
select select "21"
click at [777, 441] on select "00 01 02 03 04 05 06 07 08 09 10 11 12 13 14 15 16 17 18 19 20 21 22 23" at bounding box center [788, 451] width 22 height 20
type input "21:00"
click at [909, 358] on div "[DATE] - [DATE] Shift Job Role Start Time End Time Total [DATE] !!Weekend Resid…" at bounding box center [560, 13] width 748 height 1300
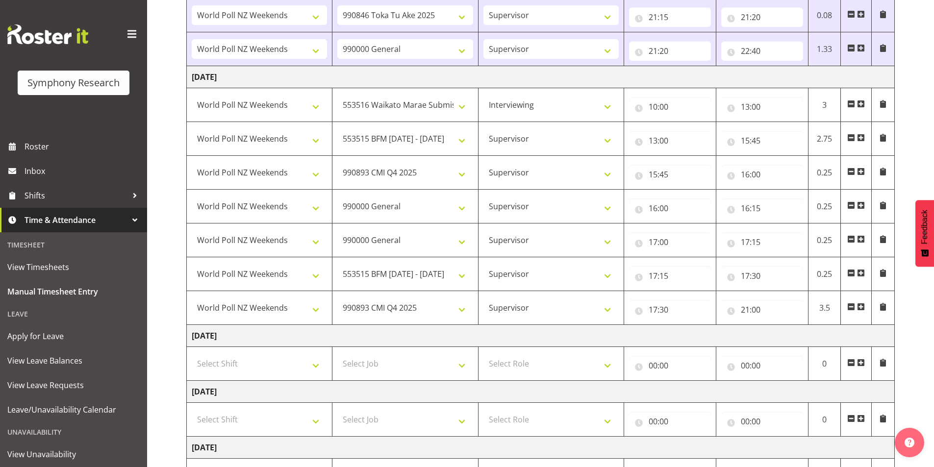
scroll to position [920, 0]
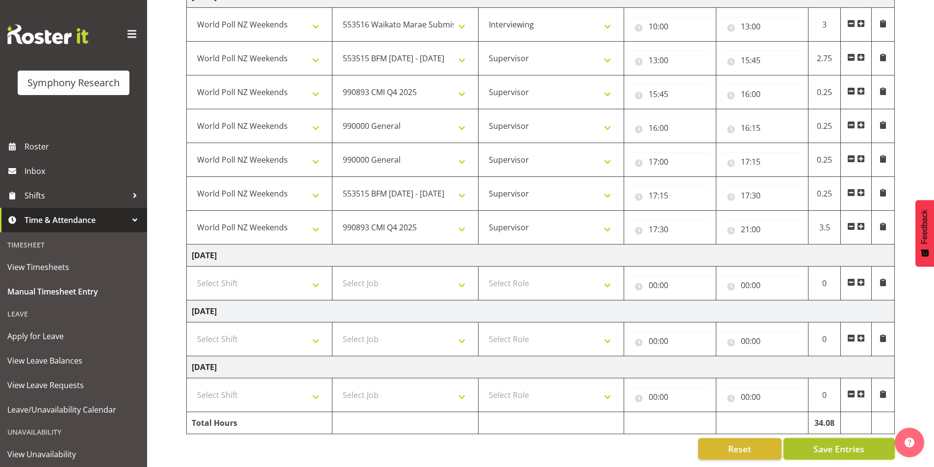
click at [841, 438] on button "Save Entries" at bounding box center [839, 449] width 111 height 22
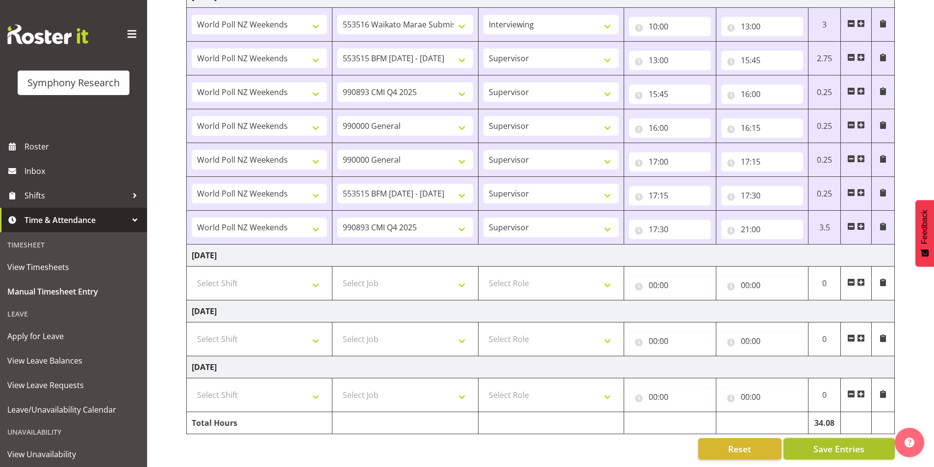
click at [815, 444] on span "Save Entries" at bounding box center [839, 449] width 51 height 13
click at [45, 147] on span "Roster" at bounding box center [84, 146] width 118 height 15
